Goal: Task Accomplishment & Management: Use online tool/utility

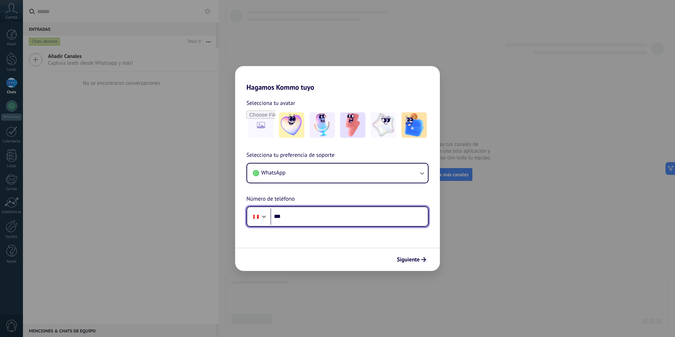
click at [329, 219] on input "***" at bounding box center [348, 216] width 157 height 16
type input "**********"
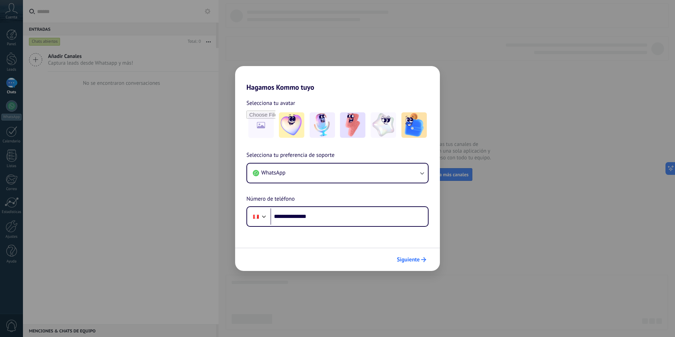
click at [408, 260] on span "Siguiente" at bounding box center [408, 259] width 23 height 5
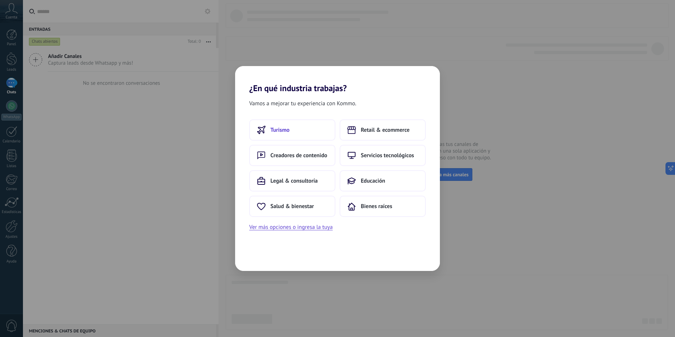
click at [289, 126] on span "Turismo" at bounding box center [279, 129] width 19 height 7
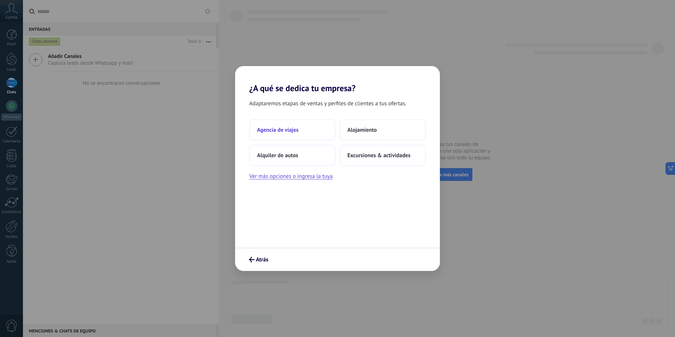
click at [280, 124] on button "Agencia de viajes" at bounding box center [292, 129] width 86 height 21
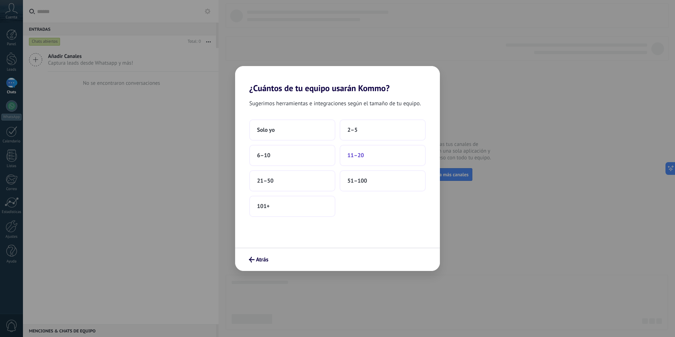
click at [361, 155] on span "11–20" at bounding box center [355, 155] width 17 height 7
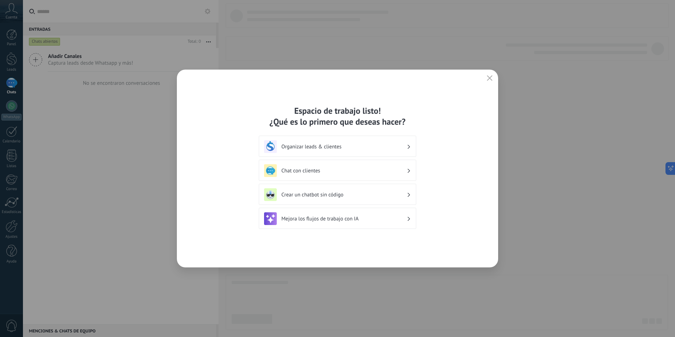
click at [129, 104] on div "Espacio de trabajo listo! ¿Qué es lo primero que deseas hacer? Organizar leads …" at bounding box center [337, 168] width 675 height 337
click at [319, 175] on div "Chat con clientes" at bounding box center [337, 170] width 147 height 13
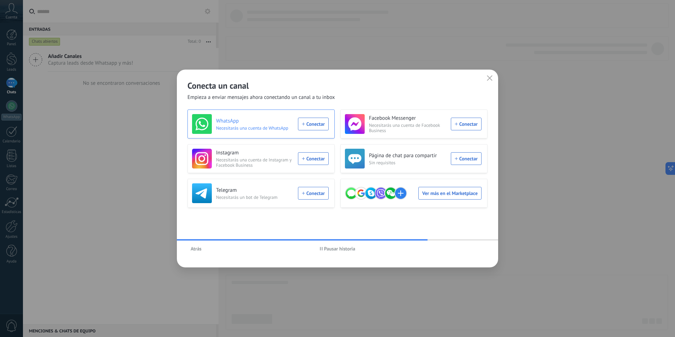
click at [314, 125] on div "WhatsApp Necesitarás una cuenta de WhatsApp Conectar" at bounding box center [260, 124] width 137 height 20
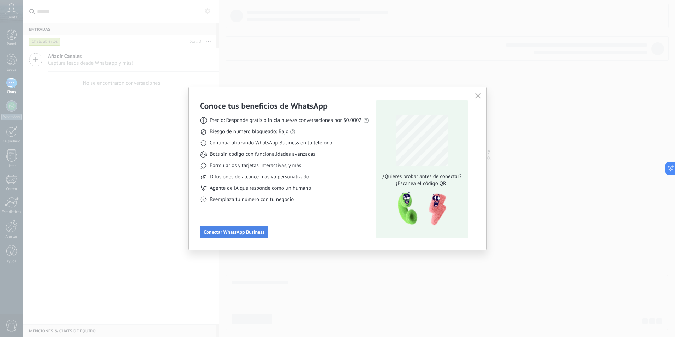
click at [250, 231] on span "Conectar WhatsApp Business" at bounding box center [234, 231] width 61 height 5
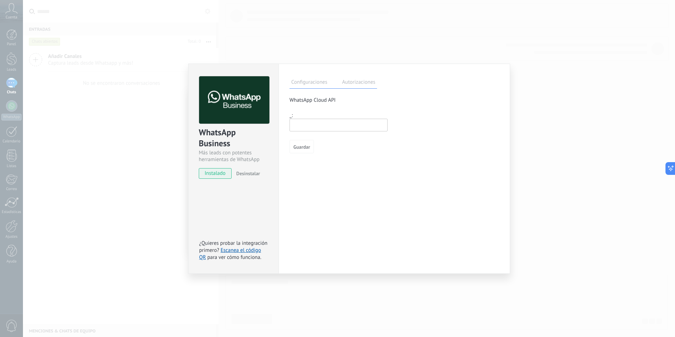
click at [359, 88] on label "Autorizaciones" at bounding box center [358, 83] width 37 height 10
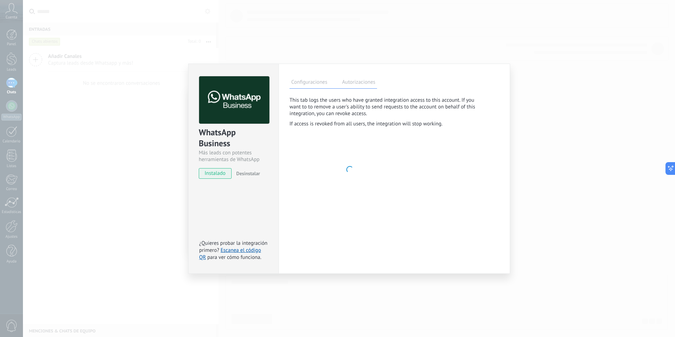
click at [315, 78] on label "Configuraciones" at bounding box center [309, 83] width 40 height 10
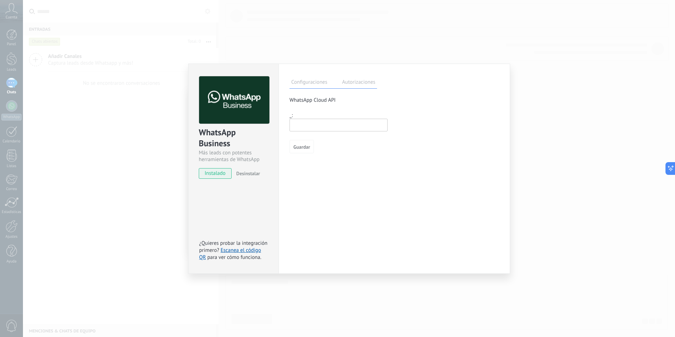
click at [319, 129] on input "text" at bounding box center [338, 125] width 98 height 13
click at [231, 247] on link "Escanea el código QR" at bounding box center [230, 254] width 62 height 14
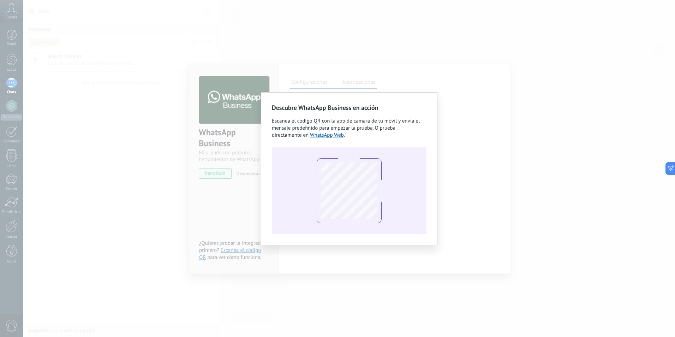
drag, startPoint x: 152, startPoint y: 238, endPoint x: 147, endPoint y: 236, distance: 5.4
click at [151, 238] on div "Descubre WhatsApp Business en acción Escanea el código QR con la app de cámara …" at bounding box center [349, 168] width 652 height 337
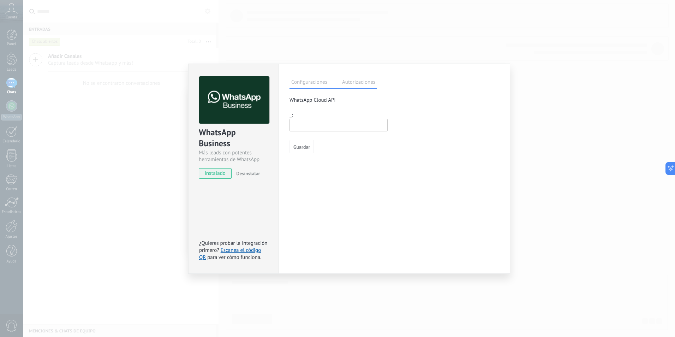
click at [203, 174] on span "instalado" at bounding box center [215, 173] width 32 height 11
click at [205, 174] on span "instalado" at bounding box center [215, 173] width 32 height 11
click at [163, 76] on div "WhatsApp Business Más leads con potentes herramientas de WhatsApp instalado Des…" at bounding box center [349, 168] width 652 height 337
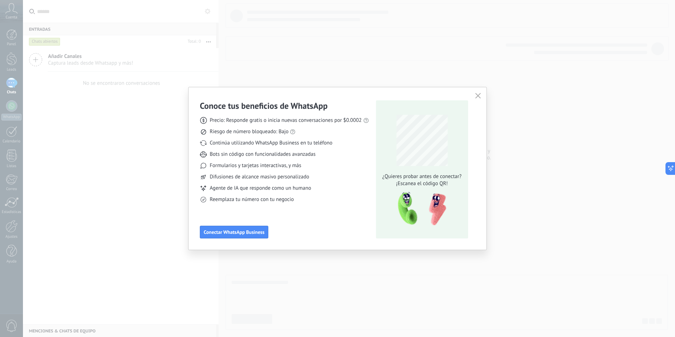
click at [478, 95] on icon "button" at bounding box center [478, 96] width 6 height 6
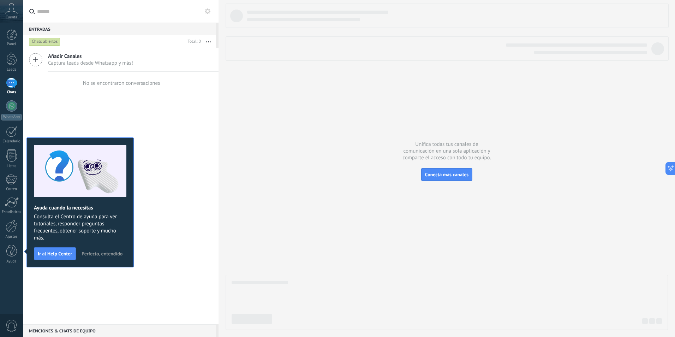
click at [54, 57] on span "Añadir Canales" at bounding box center [90, 56] width 85 height 7
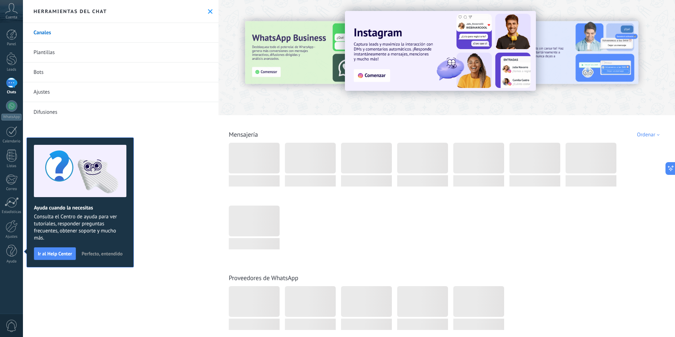
click at [258, 41] on div at bounding box center [274, 57] width 155 height 64
